Goal: Task Accomplishment & Management: Use online tool/utility

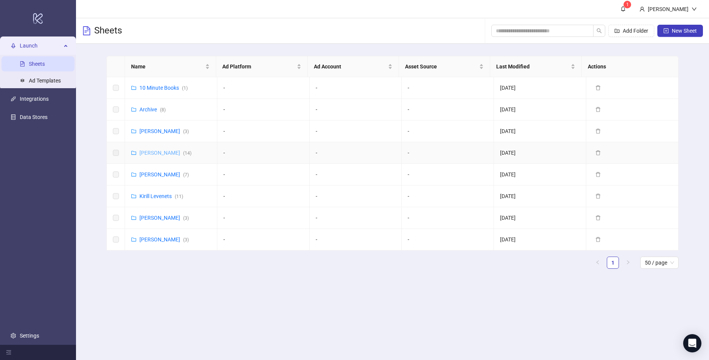
click at [162, 151] on link "[PERSON_NAME] ( 14 )" at bounding box center [166, 153] width 52 height 6
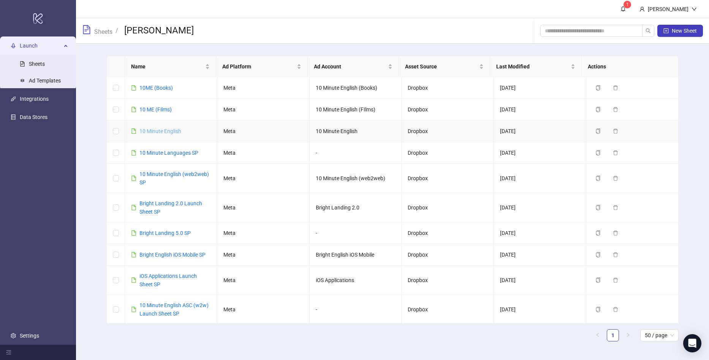
click at [163, 132] on link "10 Minute English" at bounding box center [161, 131] width 42 height 6
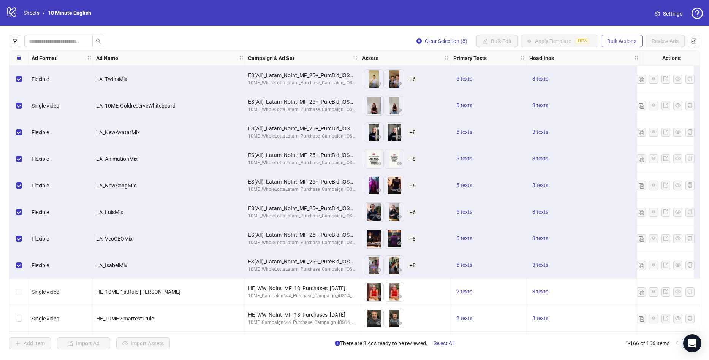
click at [632, 35] on button "Bulk Actions" at bounding box center [621, 41] width 41 height 12
click at [653, 84] on span "Duplicate with assets" at bounding box center [633, 81] width 52 height 8
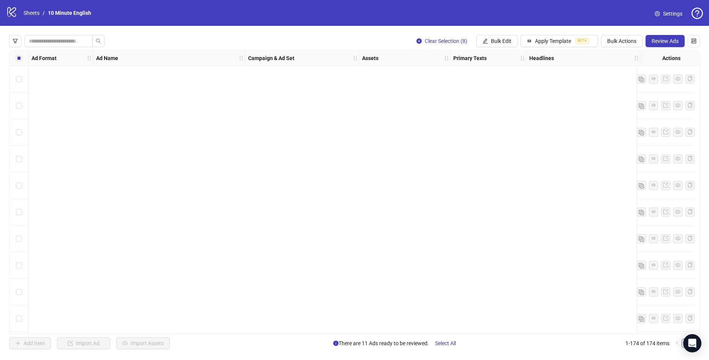
scroll to position [4366, 0]
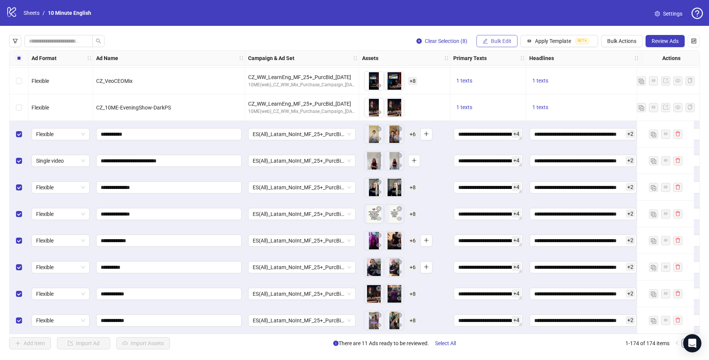
click at [510, 39] on span "Bulk Edit" at bounding box center [501, 41] width 21 height 6
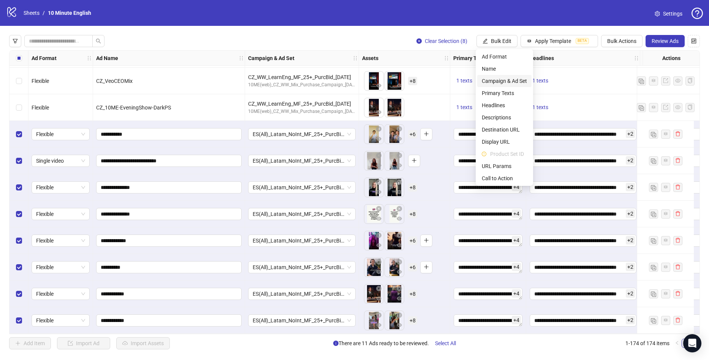
click at [510, 76] on li "Campaign & Ad Set" at bounding box center [505, 81] width 54 height 12
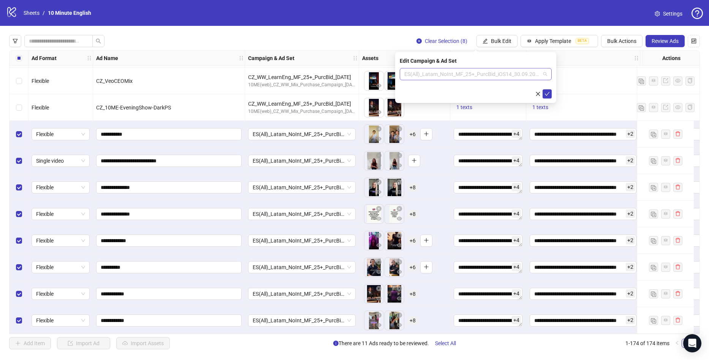
click at [470, 77] on span "ES(All)_Latam_NoInt_MF_25+_PurcBid_iOS14_30.09.2025" at bounding box center [476, 73] width 143 height 11
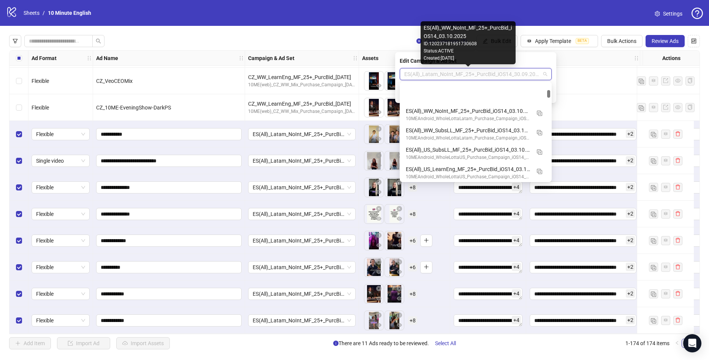
scroll to position [152, 0]
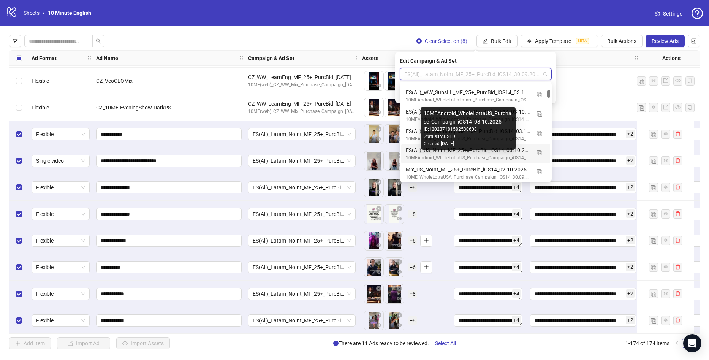
click at [450, 152] on div "ES(All)_US_NoInt_MF_25+_PurcBid_iOS14_03.10.2025" at bounding box center [468, 150] width 125 height 8
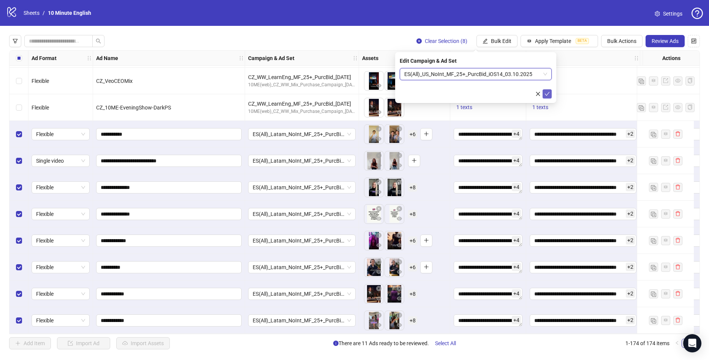
click at [545, 94] on icon "check" at bounding box center [547, 93] width 5 height 5
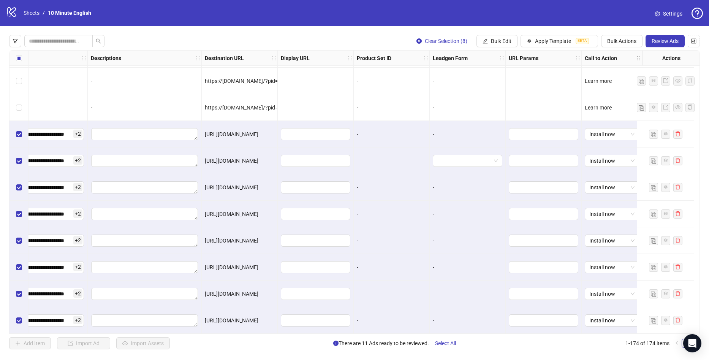
scroll to position [4366, 0]
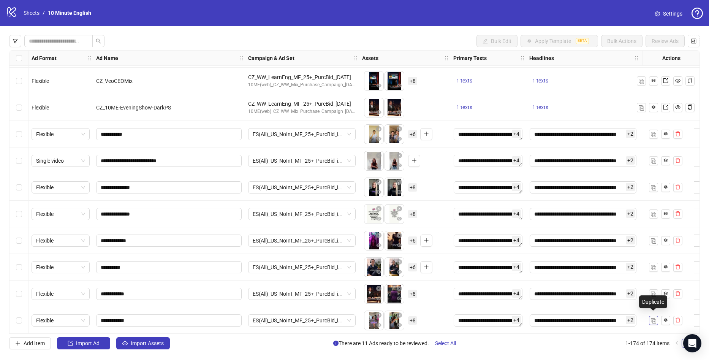
click at [656, 320] on span "button" at bounding box center [653, 320] width 5 height 6
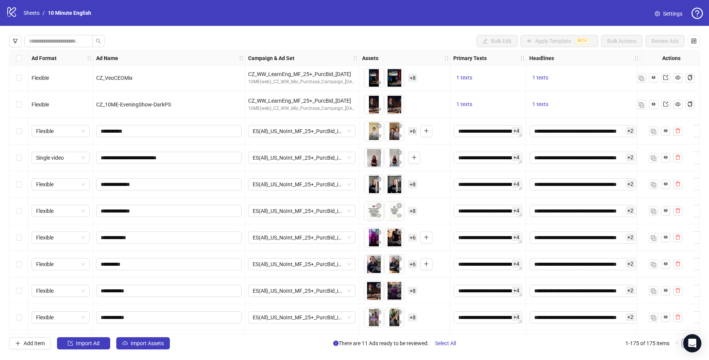
scroll to position [4392, 0]
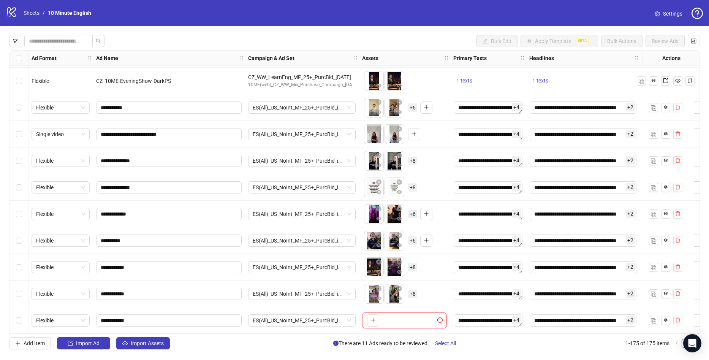
click at [372, 315] on div "Ad Format Ad Name Campaign & Ad Set Assets Primary Texts Headlines Descriptions…" at bounding box center [354, 192] width 691 height 284
drag, startPoint x: 124, startPoint y: 318, endPoint x: 109, endPoint y: 318, distance: 14.8
click at [109, 318] on input "**********" at bounding box center [168, 320] width 135 height 8
type input "*********"
click at [372, 317] on icon "plus" at bounding box center [373, 319] width 5 height 5
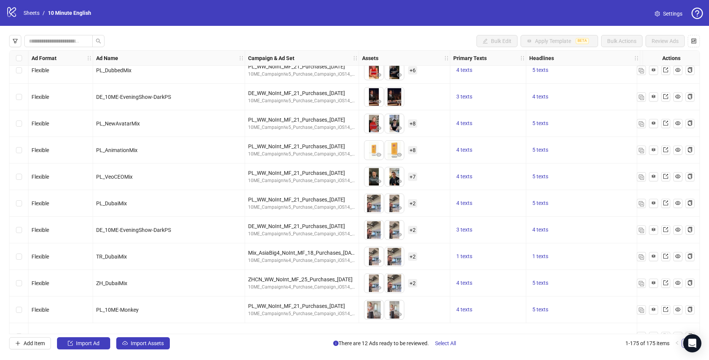
scroll to position [1807, 0]
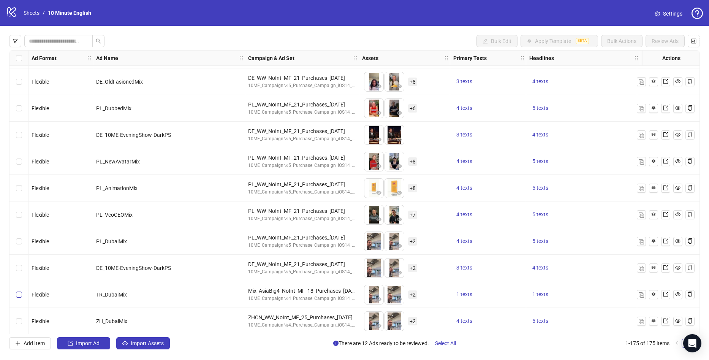
click at [19, 298] on label "Select row 77" at bounding box center [19, 294] width 6 height 8
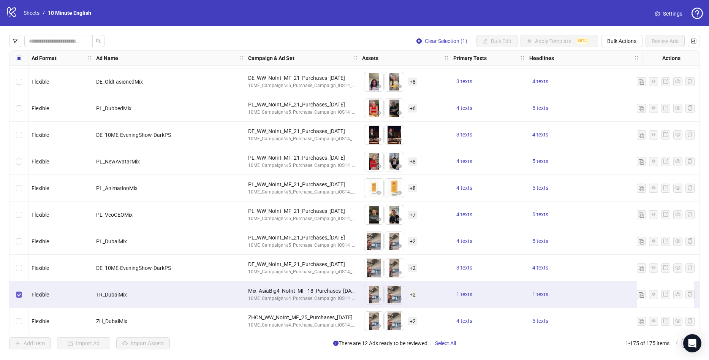
scroll to position [1959, 0]
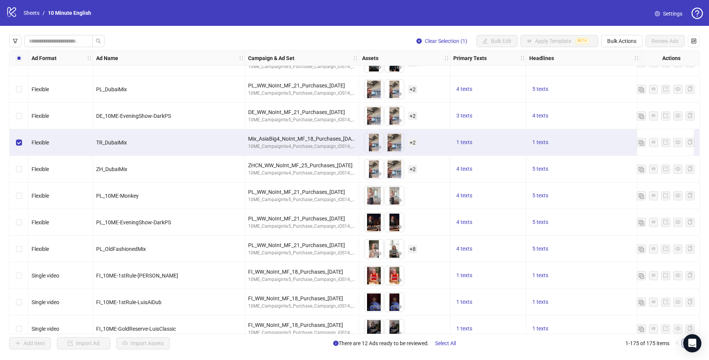
click at [16, 141] on div "Select row 77" at bounding box center [19, 142] width 19 height 27
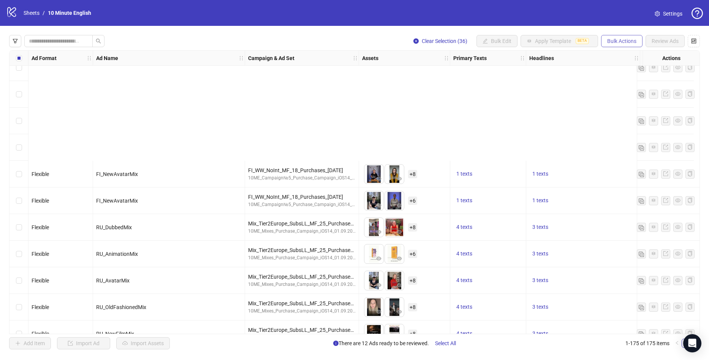
scroll to position [2319, 0]
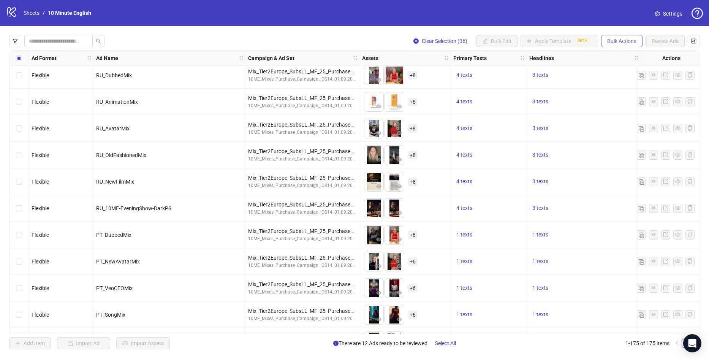
click at [617, 38] on button "Bulk Actions" at bounding box center [621, 41] width 41 height 12
click at [625, 81] on span "Duplicate with assets" at bounding box center [633, 81] width 52 height 8
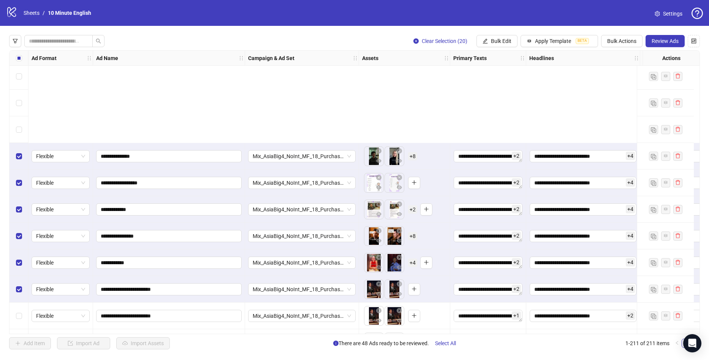
scroll to position [5350, 0]
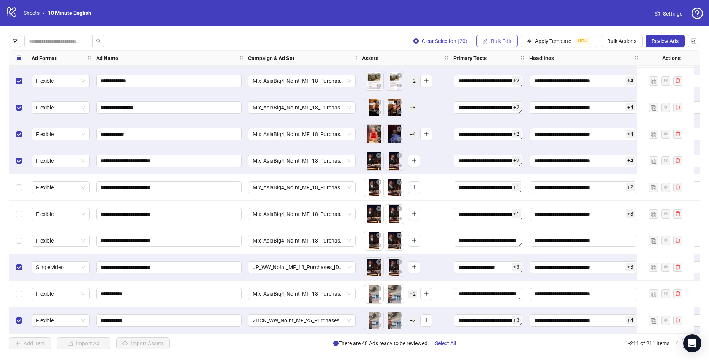
click at [507, 44] on span "Bulk Edit" at bounding box center [501, 41] width 21 height 6
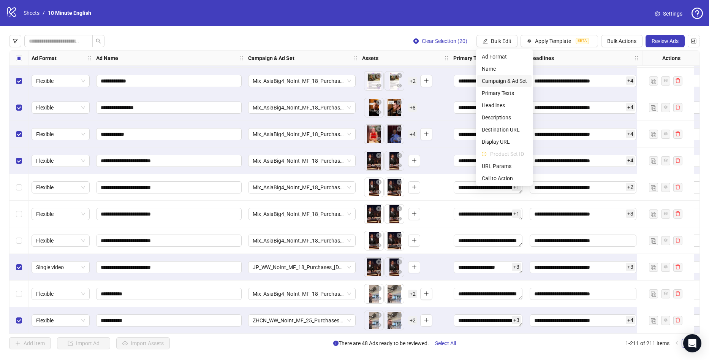
click at [503, 84] on span "Campaign & Ad Set" at bounding box center [504, 81] width 45 height 8
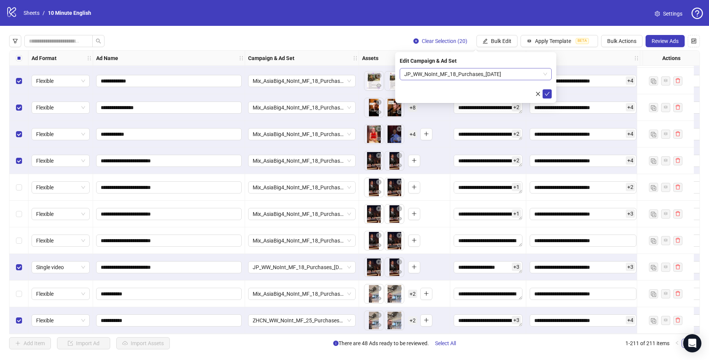
click at [483, 74] on span "JP_WW_NoInt_MF_18_Purchases_[DATE]" at bounding box center [476, 73] width 143 height 11
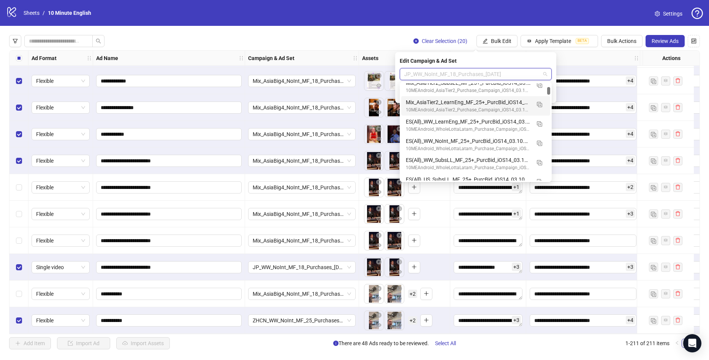
scroll to position [0, 0]
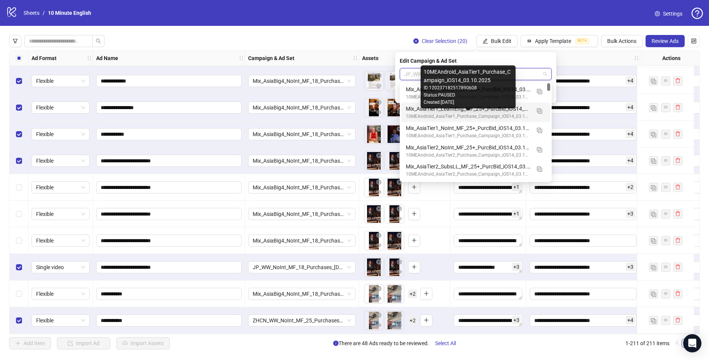
click at [449, 113] on div "10MEAndroid_AsiaTier1_Purchase_Campaign_iOS14_03.10.2025" at bounding box center [468, 116] width 125 height 7
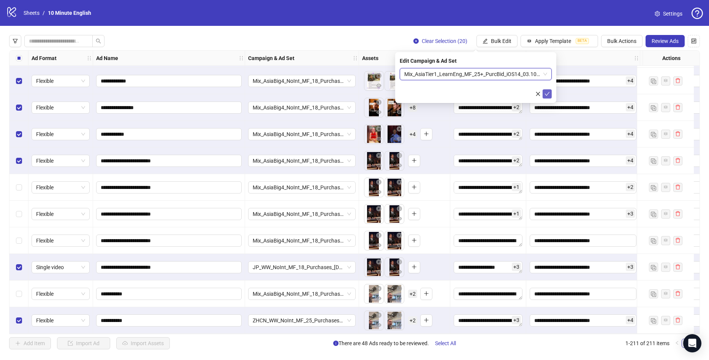
click at [546, 96] on icon "check" at bounding box center [547, 93] width 5 height 5
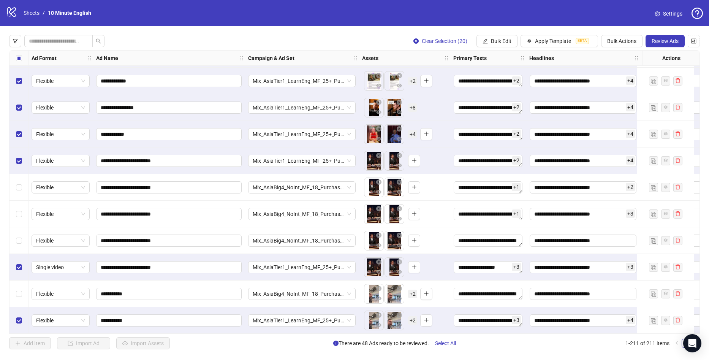
click at [20, 62] on label "Select all rows" at bounding box center [19, 58] width 6 height 8
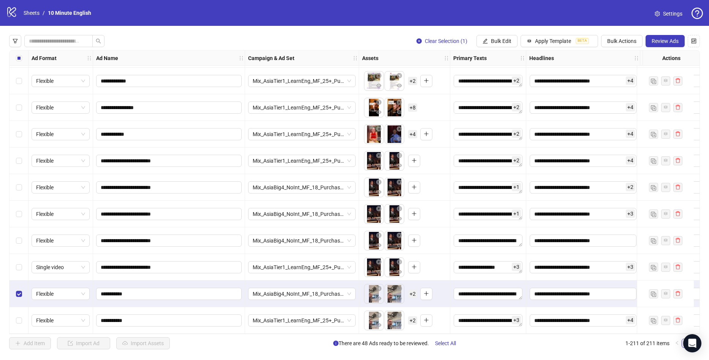
drag, startPoint x: 22, startPoint y: 238, endPoint x: 23, endPoint y: 205, distance: 33.5
click at [22, 238] on div "Select row 208" at bounding box center [19, 240] width 19 height 27
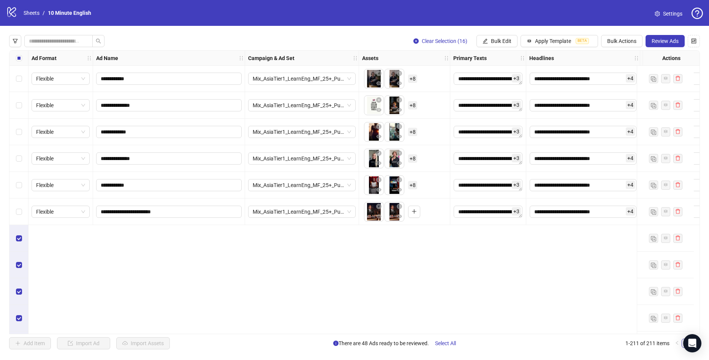
scroll to position [4666, 0]
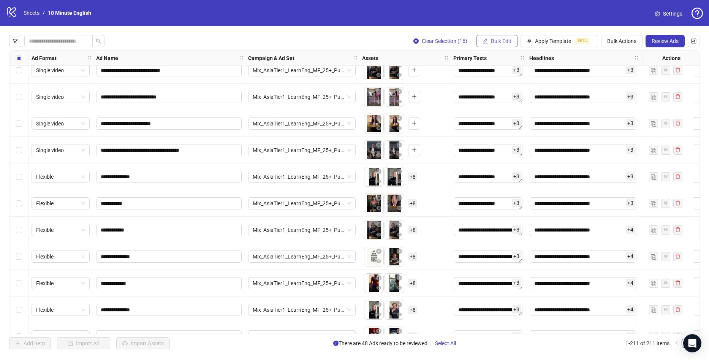
click at [506, 41] on span "Bulk Edit" at bounding box center [501, 41] width 21 height 6
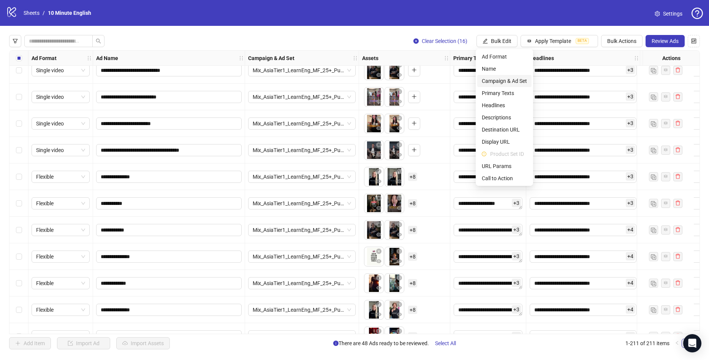
click at [514, 82] on span "Campaign & Ad Set" at bounding box center [504, 81] width 45 height 8
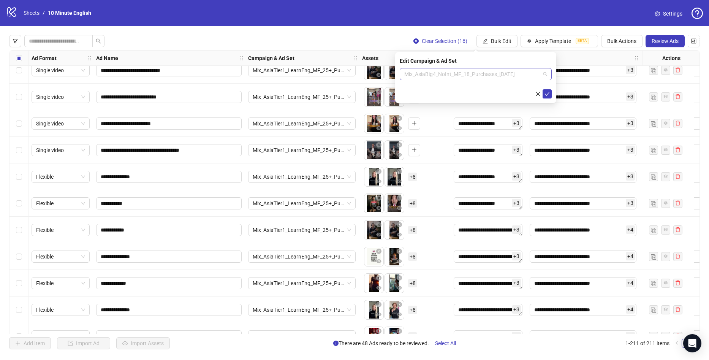
click at [476, 71] on span "Mix_AsiaBig4_NoInt_MF_18_Purchases_[DATE]" at bounding box center [476, 73] width 143 height 11
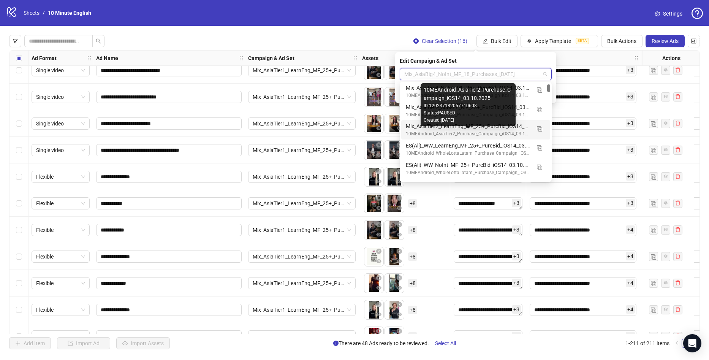
scroll to position [0, 0]
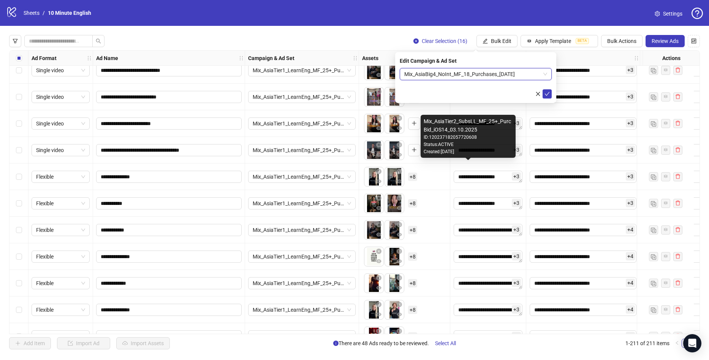
click at [431, 155] on div "Created: [DATE]" at bounding box center [468, 151] width 89 height 7
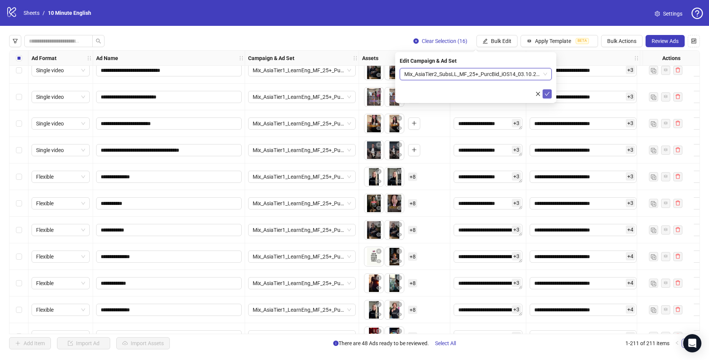
click at [547, 93] on icon "check" at bounding box center [547, 93] width 5 height 5
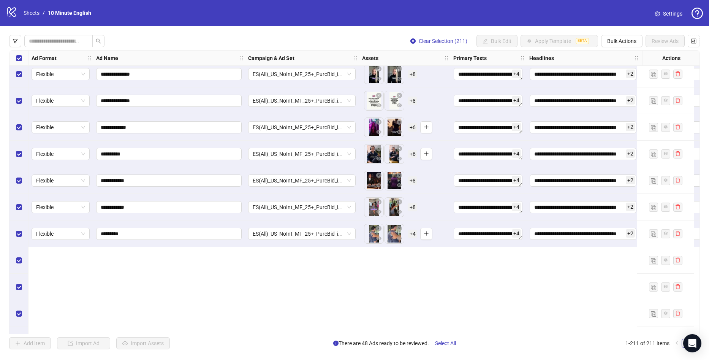
scroll to position [4362, 0]
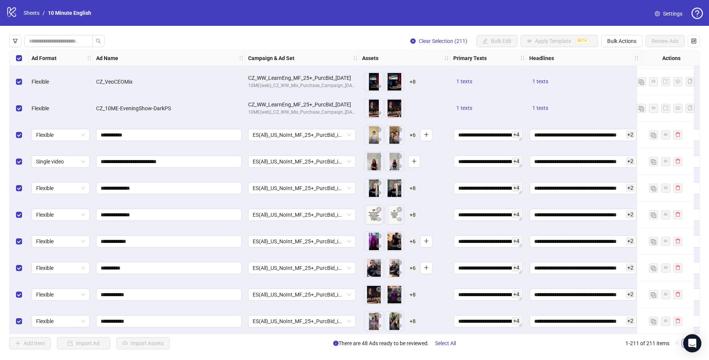
click at [17, 61] on div "Select row 164" at bounding box center [19, 55] width 19 height 27
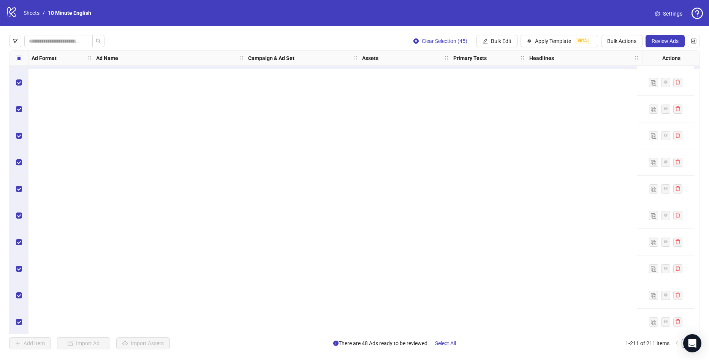
scroll to position [4248, 0]
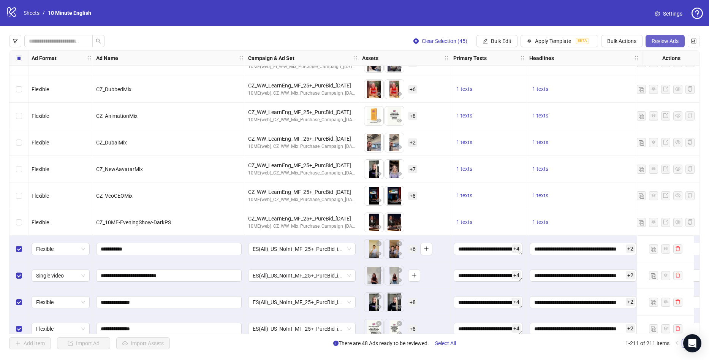
click at [665, 41] on span "Review Ads" at bounding box center [665, 41] width 27 height 6
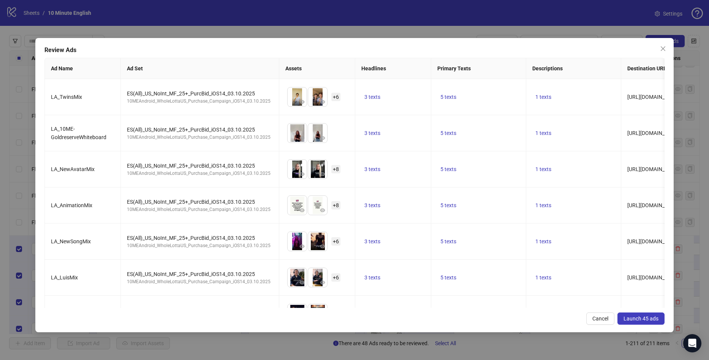
click at [652, 320] on span "Launch 45 ads" at bounding box center [641, 319] width 35 height 6
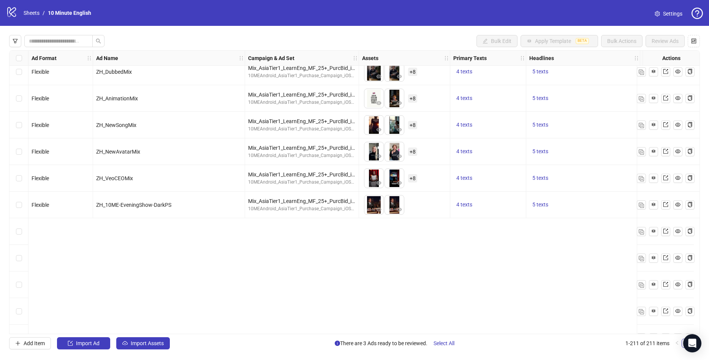
scroll to position [4666, 0]
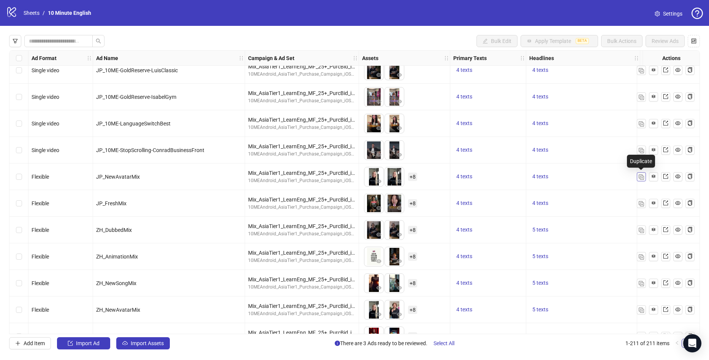
click at [637, 178] on button "button" at bounding box center [641, 176] width 9 height 9
